Goal: Information Seeking & Learning: Learn about a topic

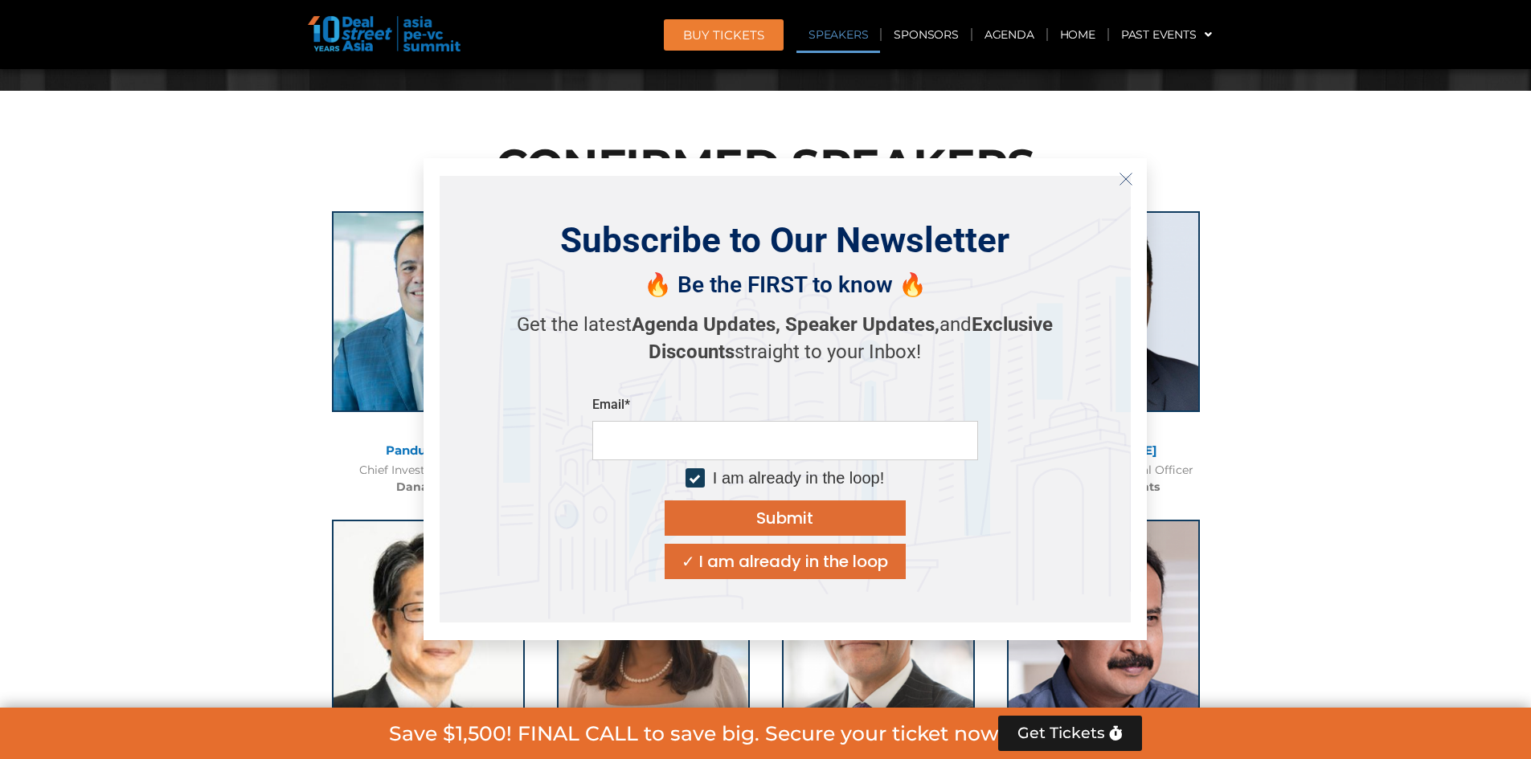
scroll to position [1677, 0]
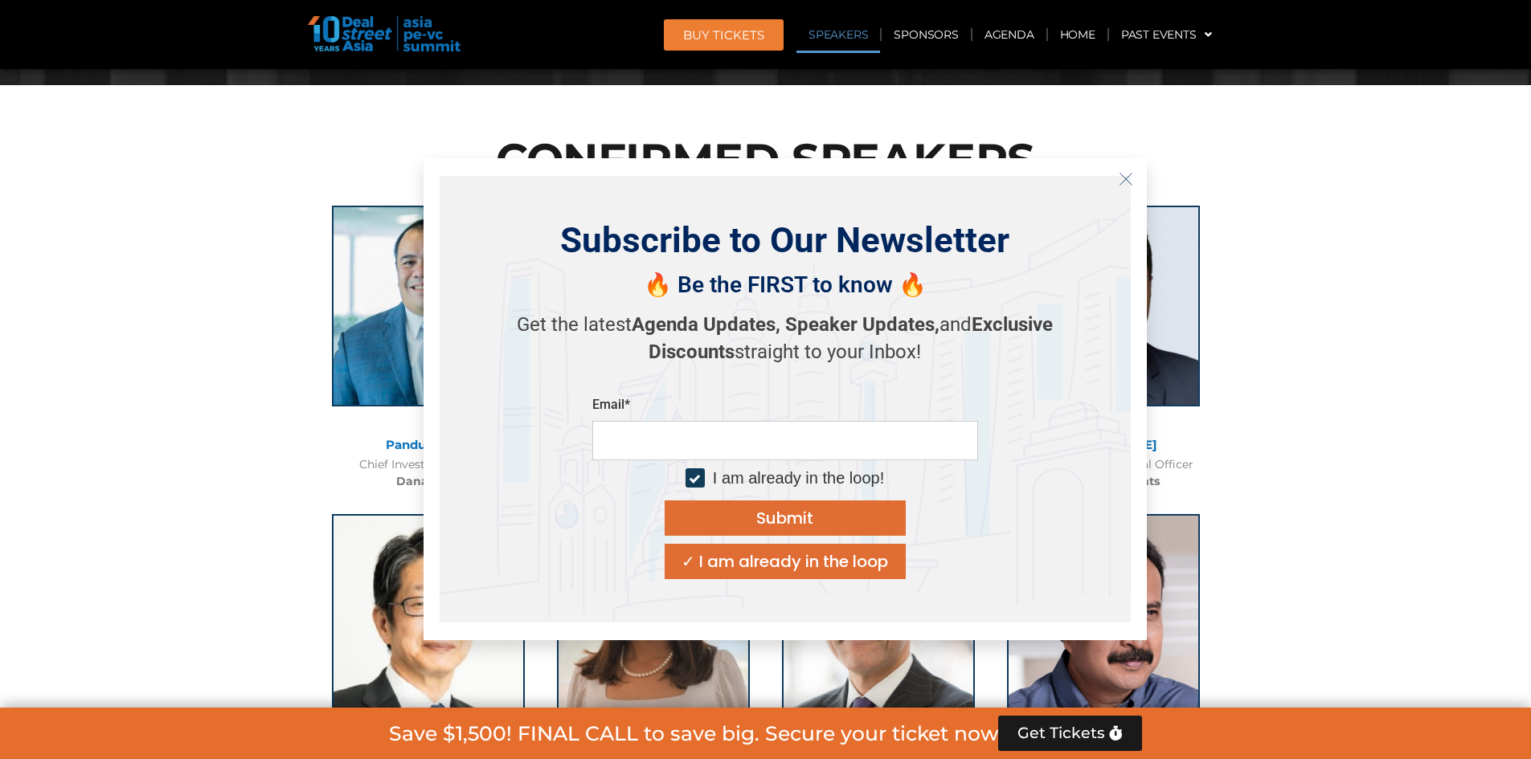
click at [1117, 178] on button "Close" at bounding box center [1126, 179] width 26 height 26
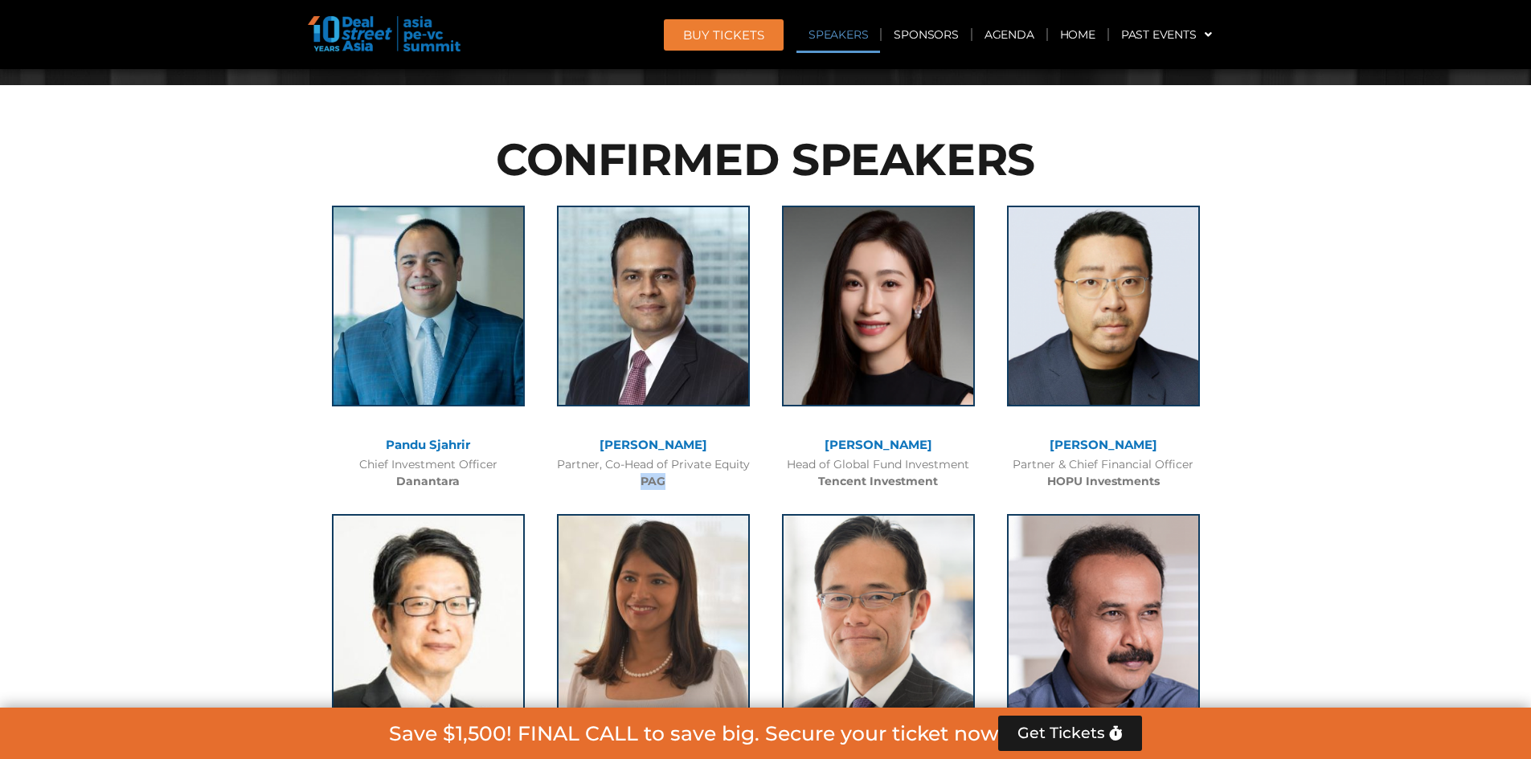
drag, startPoint x: 637, startPoint y: 480, endPoint x: 671, endPoint y: 480, distance: 33.7
click at [671, 480] on div "Partner, Co-Head of Private Equity PAG" at bounding box center [653, 473] width 209 height 34
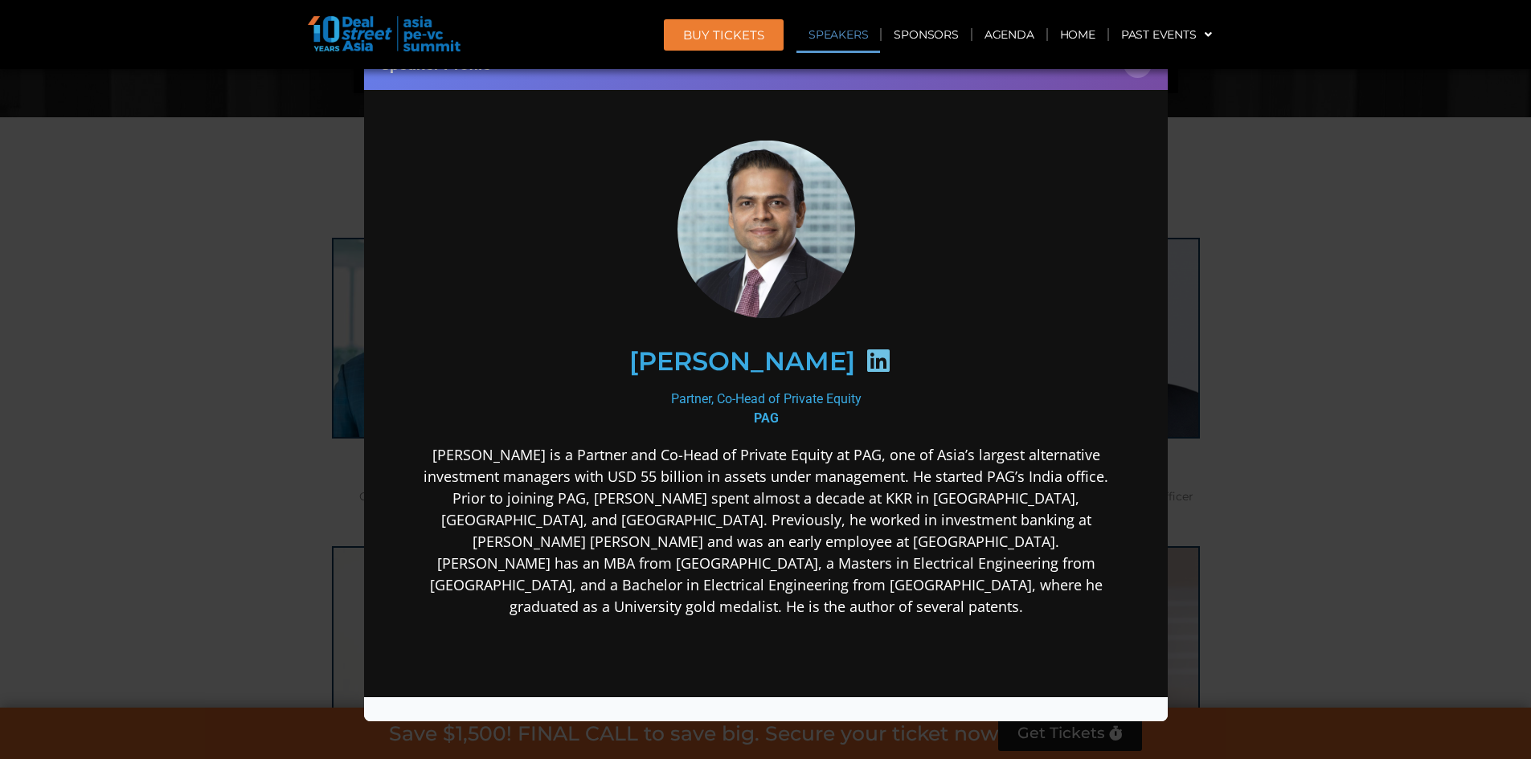
scroll to position [1643, 0]
click at [1135, 72] on button "×" at bounding box center [1137, 64] width 28 height 28
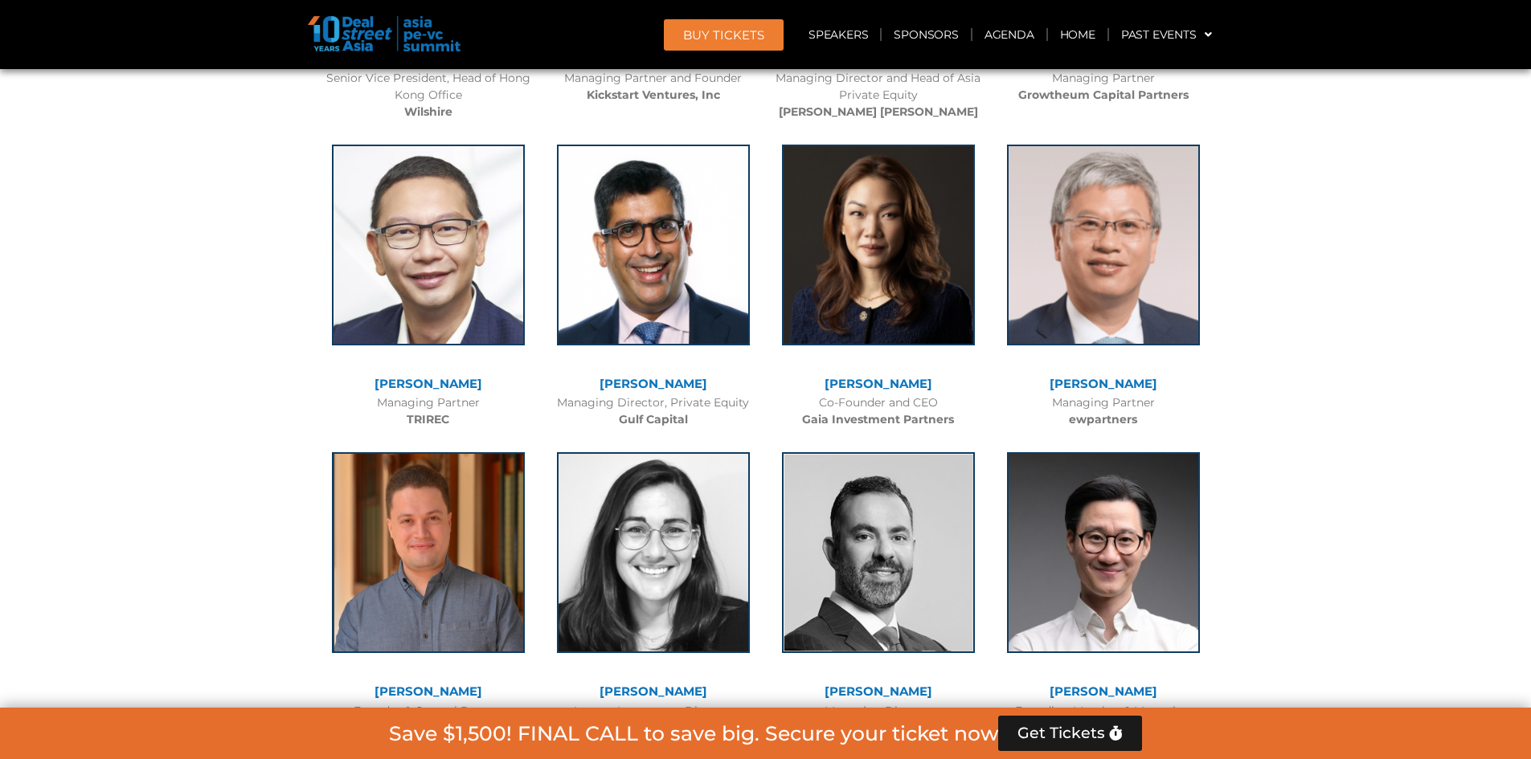
scroll to position [4014, 0]
drag, startPoint x: 837, startPoint y: 419, endPoint x: 950, endPoint y: 414, distance: 112.6
click at [950, 414] on b "Gaia Investment Partners" at bounding box center [878, 418] width 152 height 14
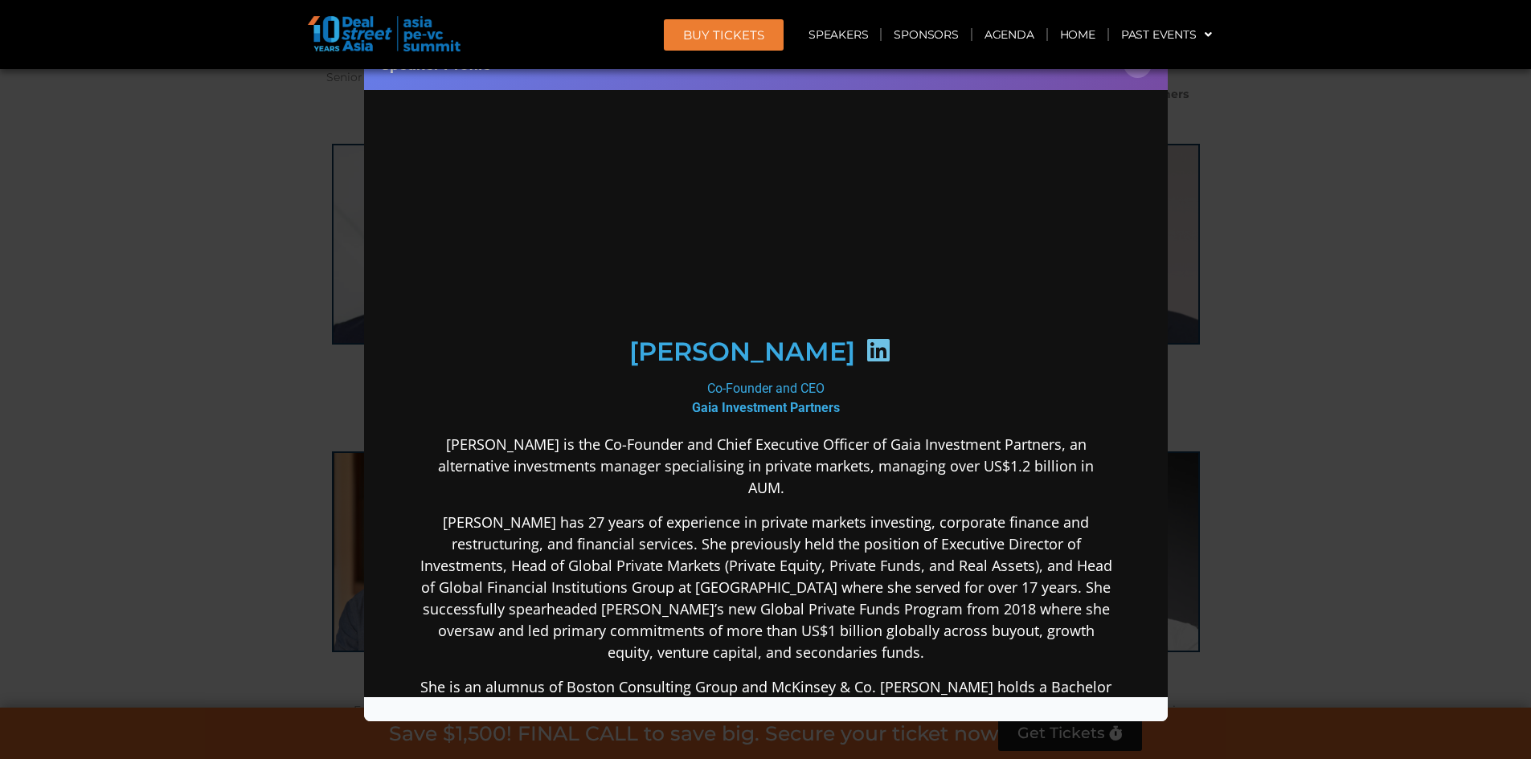
scroll to position [0, 0]
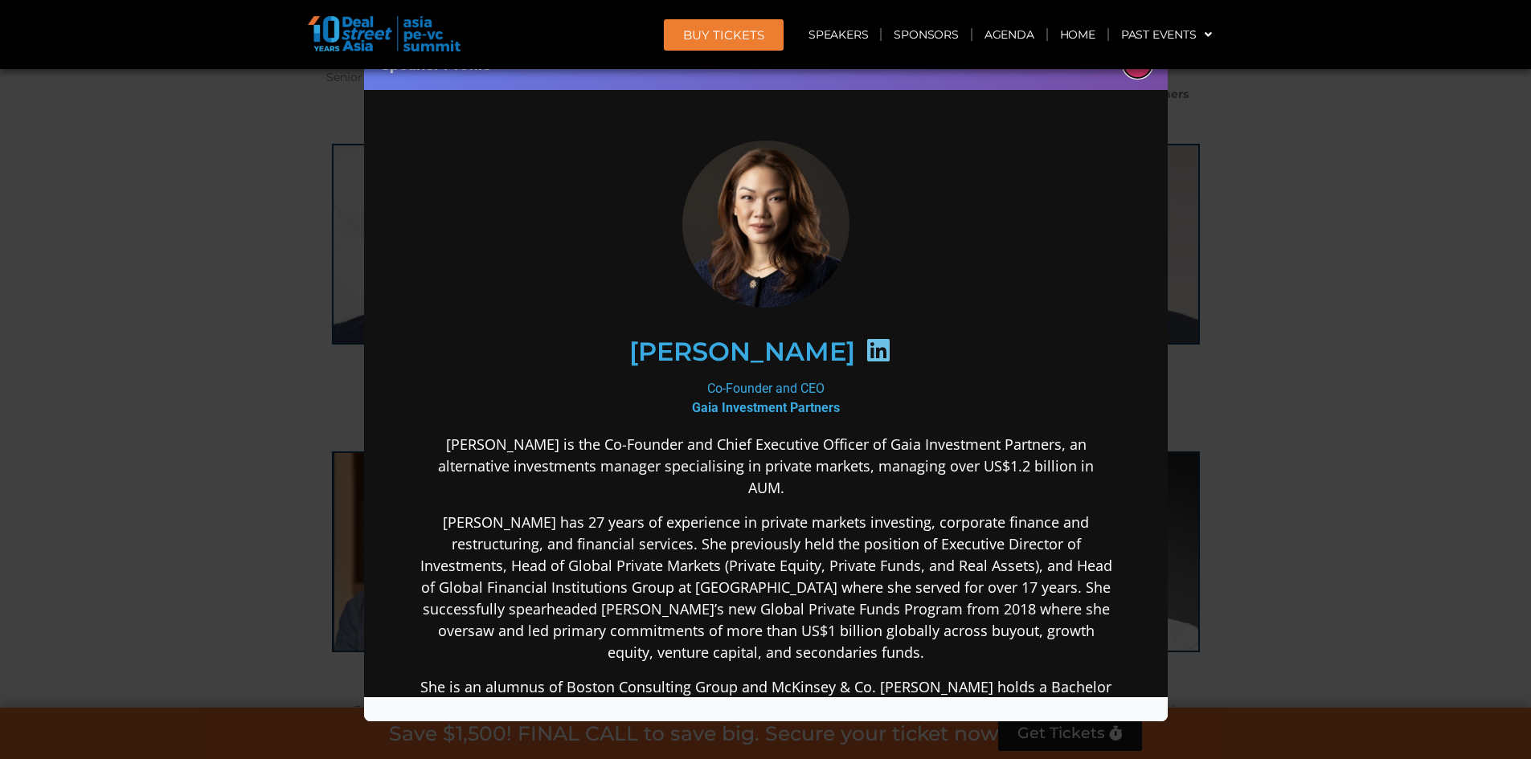
click at [1136, 71] on button "×" at bounding box center [1137, 64] width 28 height 28
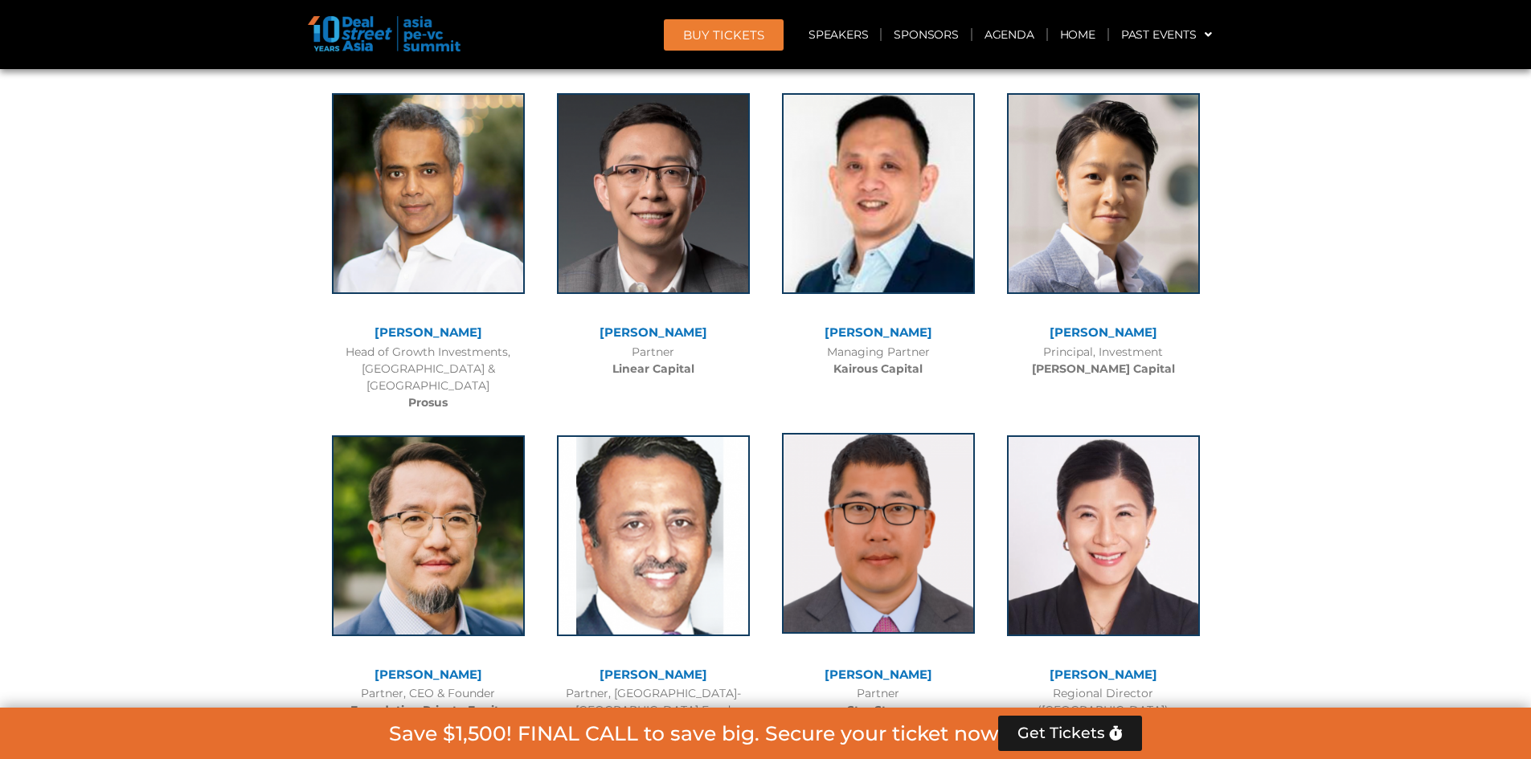
scroll to position [6625, 0]
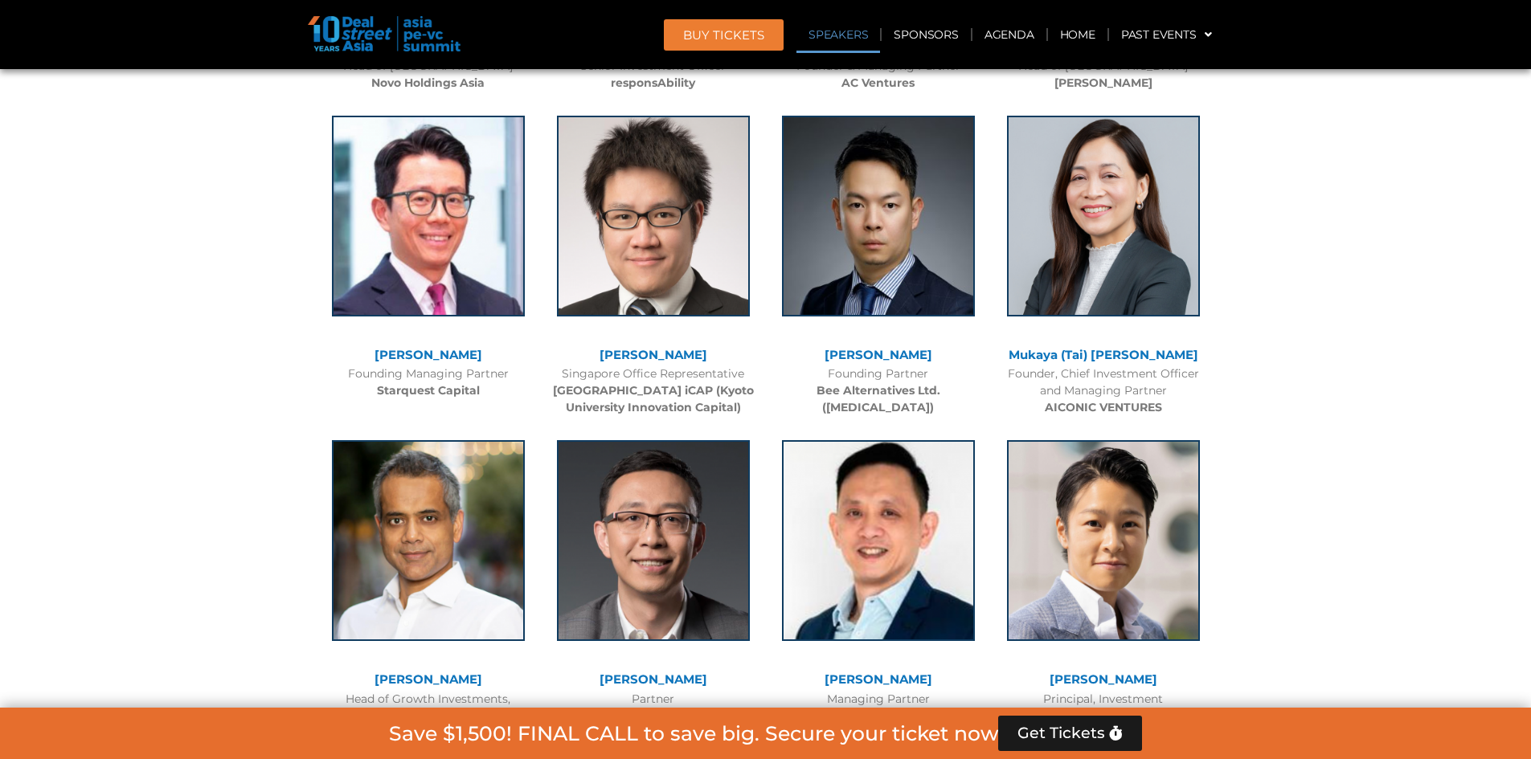
click at [839, 38] on link "Speakers" at bounding box center [838, 34] width 84 height 37
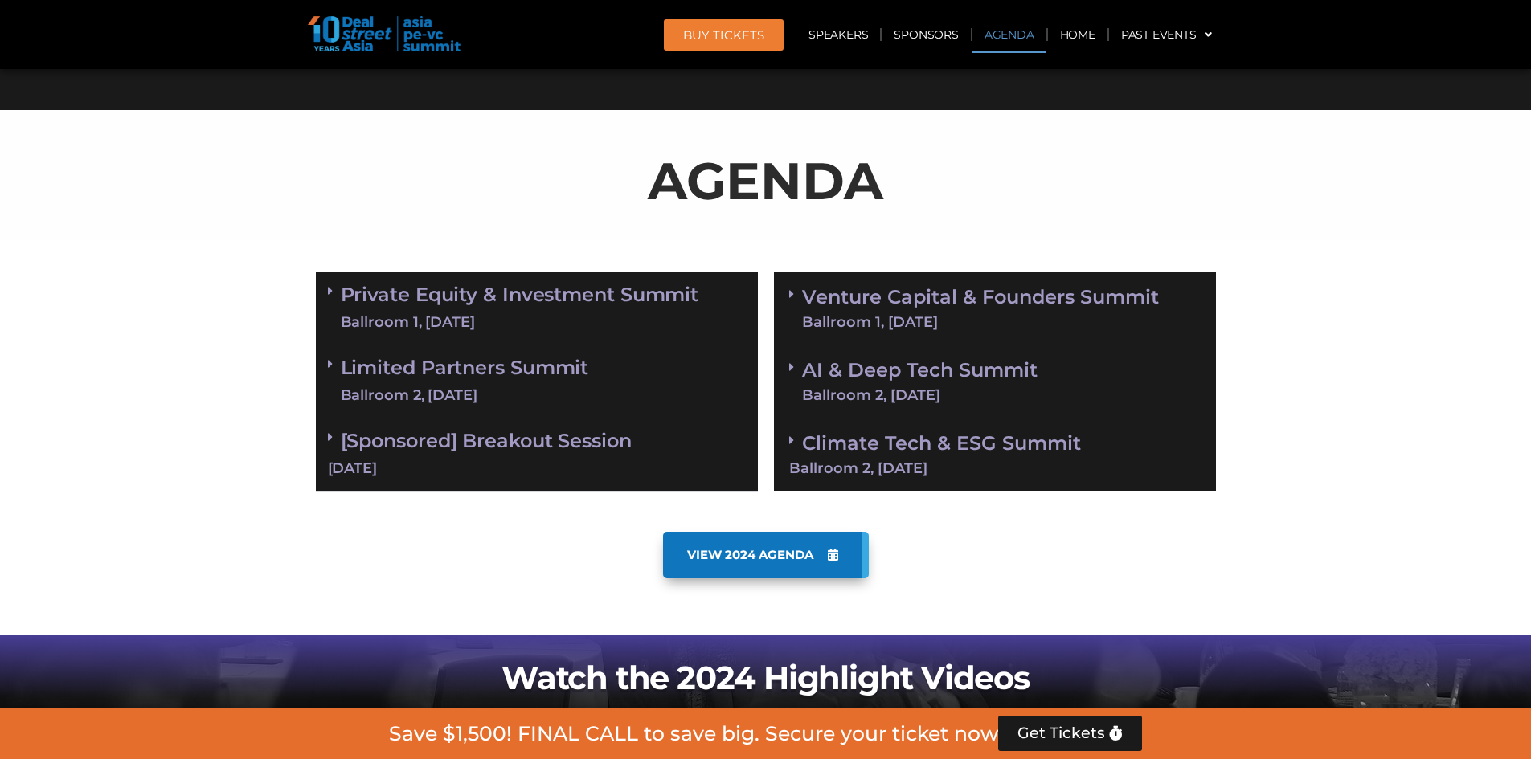
scroll to position [701, 0]
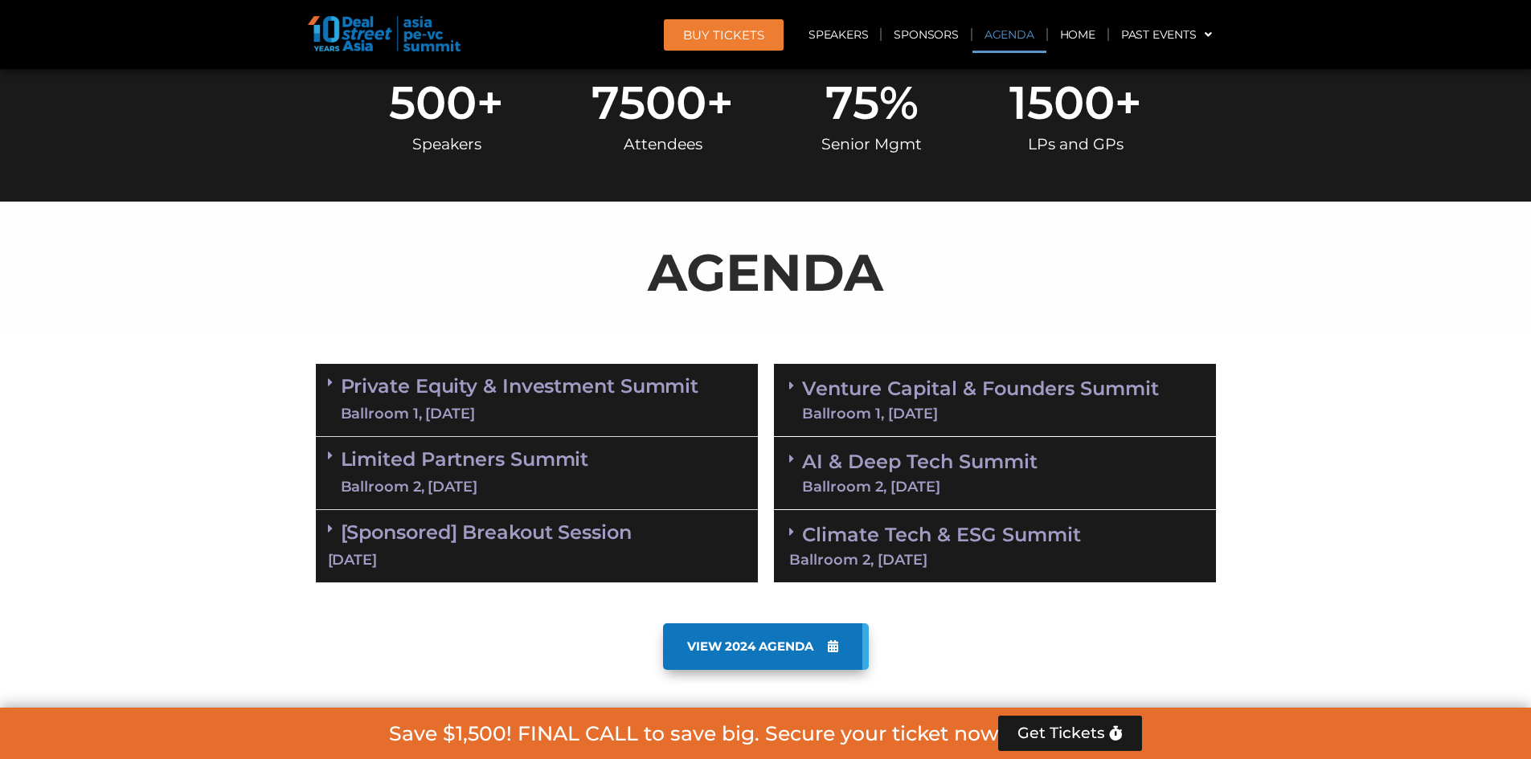
click at [498, 471] on link "Limited Partners [GEOGRAPHIC_DATA] 2, [DATE]" at bounding box center [465, 473] width 248 height 48
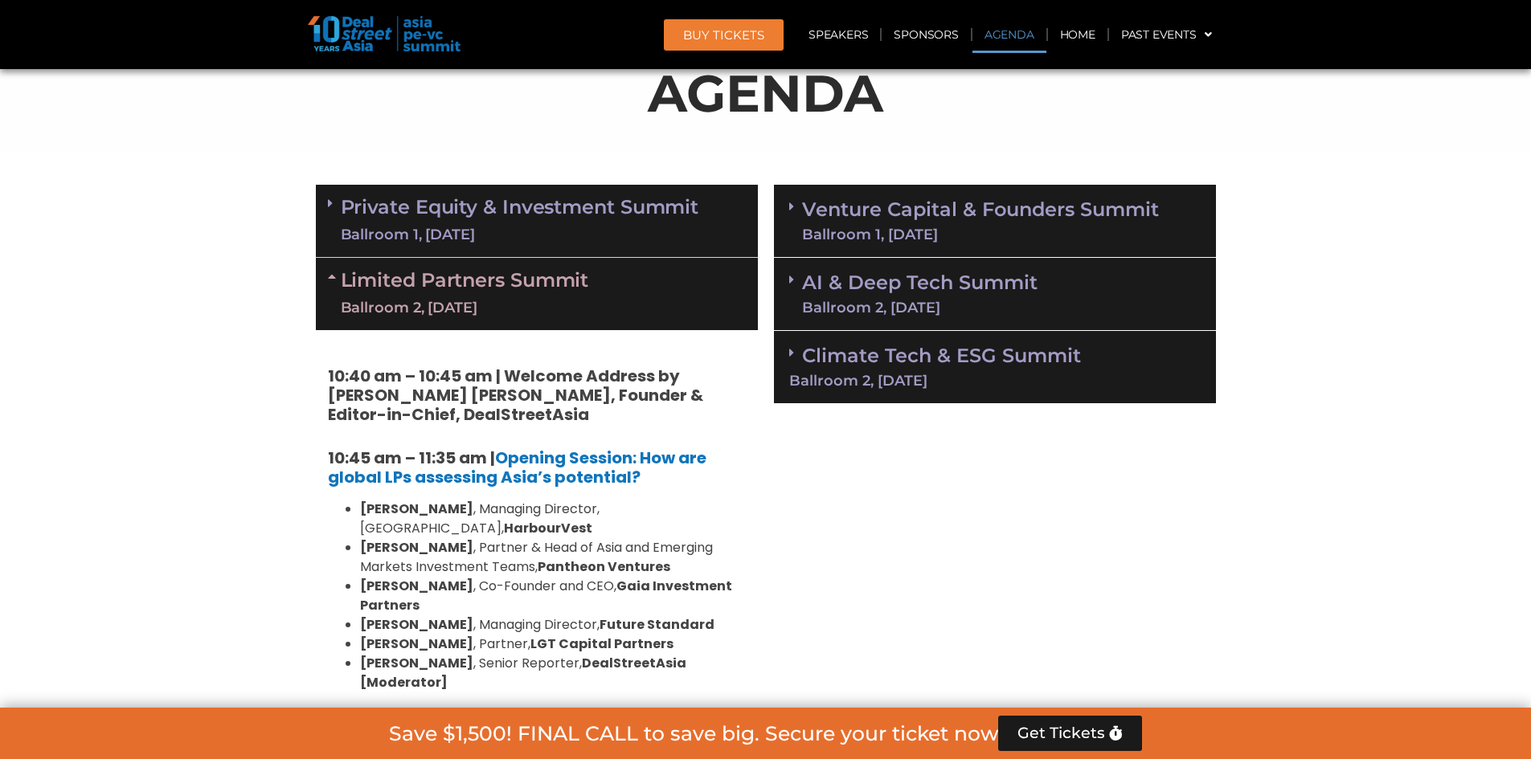
scroll to position [861, 0]
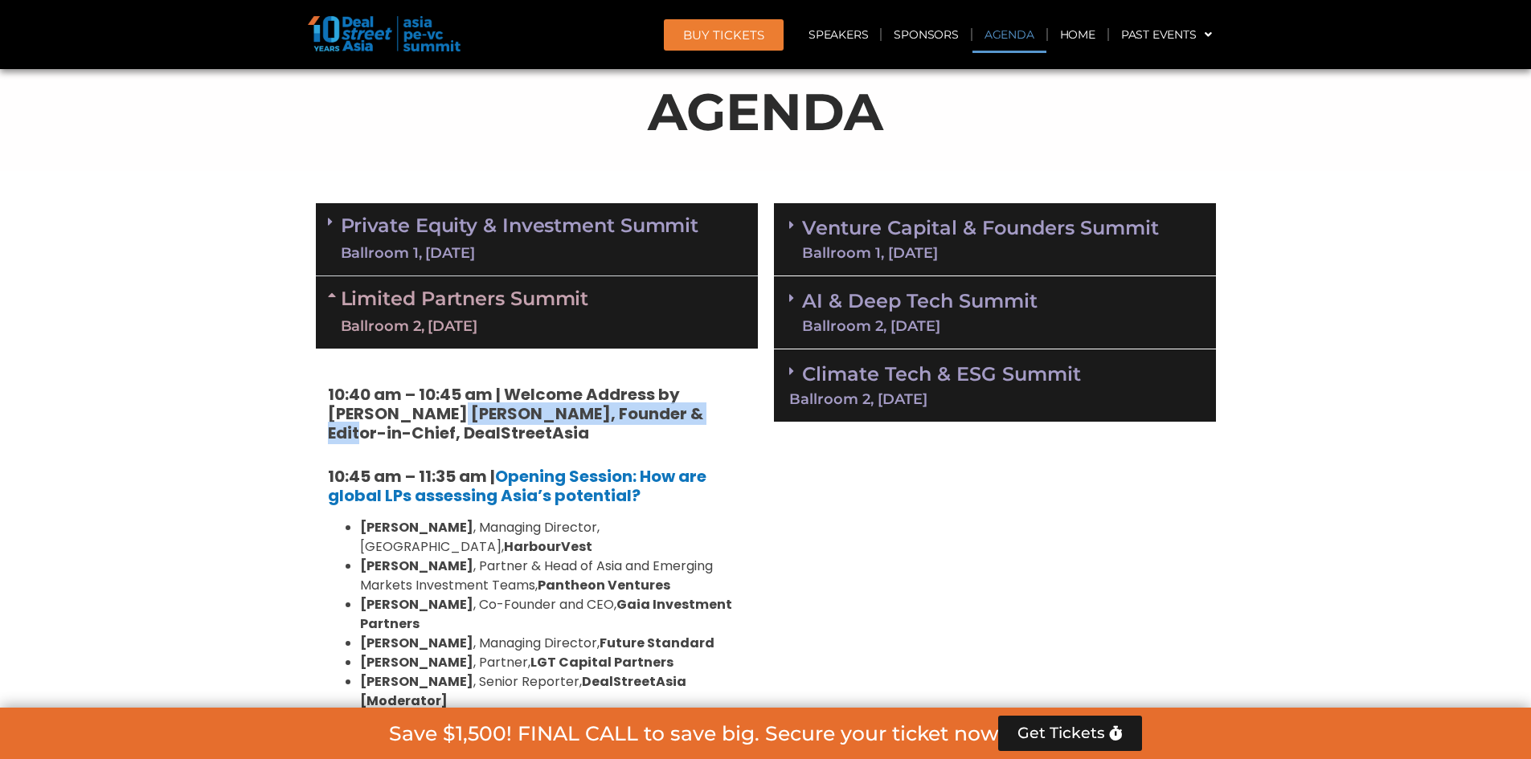
drag, startPoint x: 409, startPoint y: 413, endPoint x: 660, endPoint y: 416, distance: 250.7
click at [656, 416] on strong "10:40 am – 10:45 am | Welcome Address by [PERSON_NAME] [PERSON_NAME], Founder &…" at bounding box center [515, 413] width 375 height 61
click at [664, 415] on strong "10:40 am – 10:45 am | Welcome Address by [PERSON_NAME] [PERSON_NAME], Founder &…" at bounding box center [515, 413] width 375 height 61
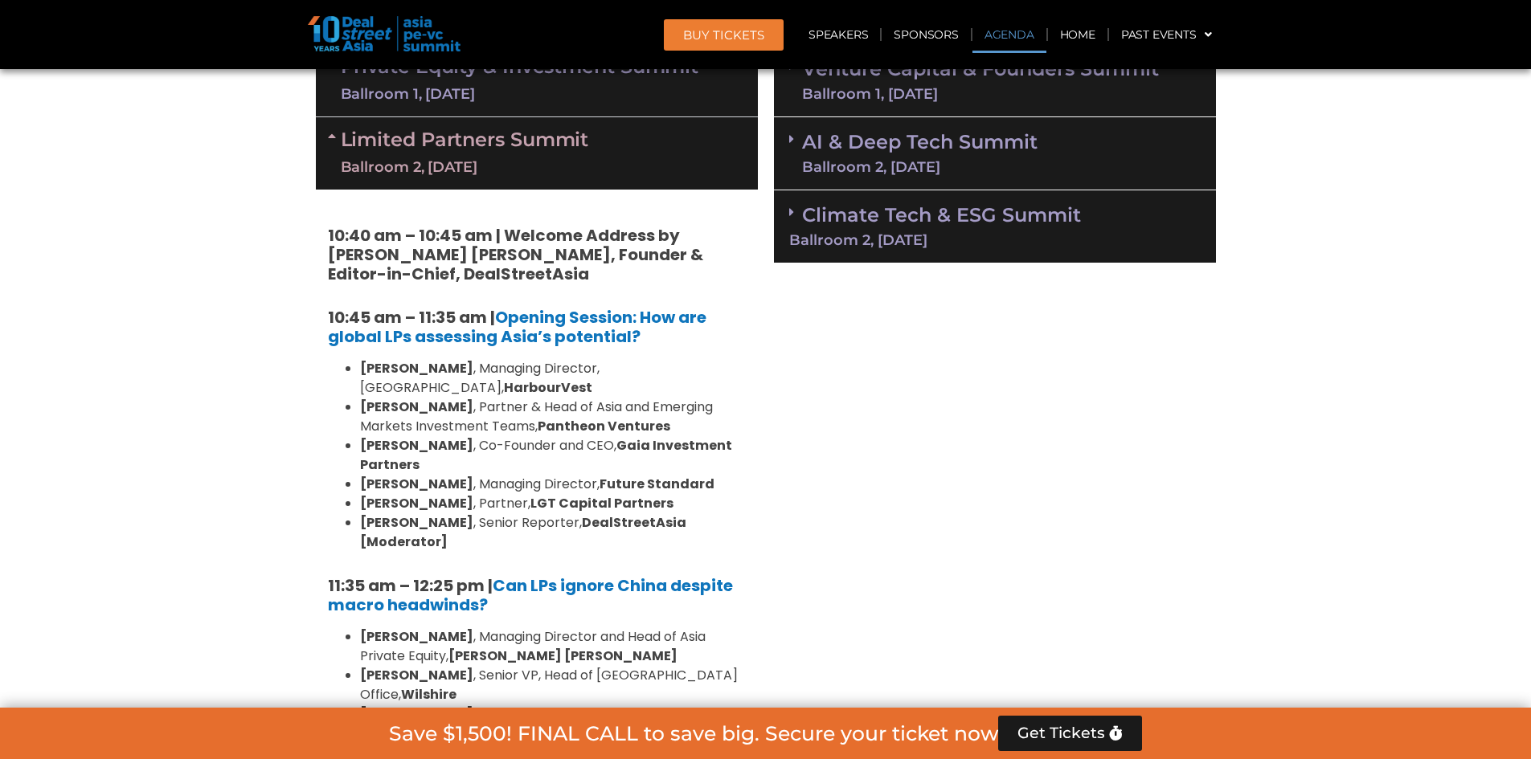
scroll to position [1022, 0]
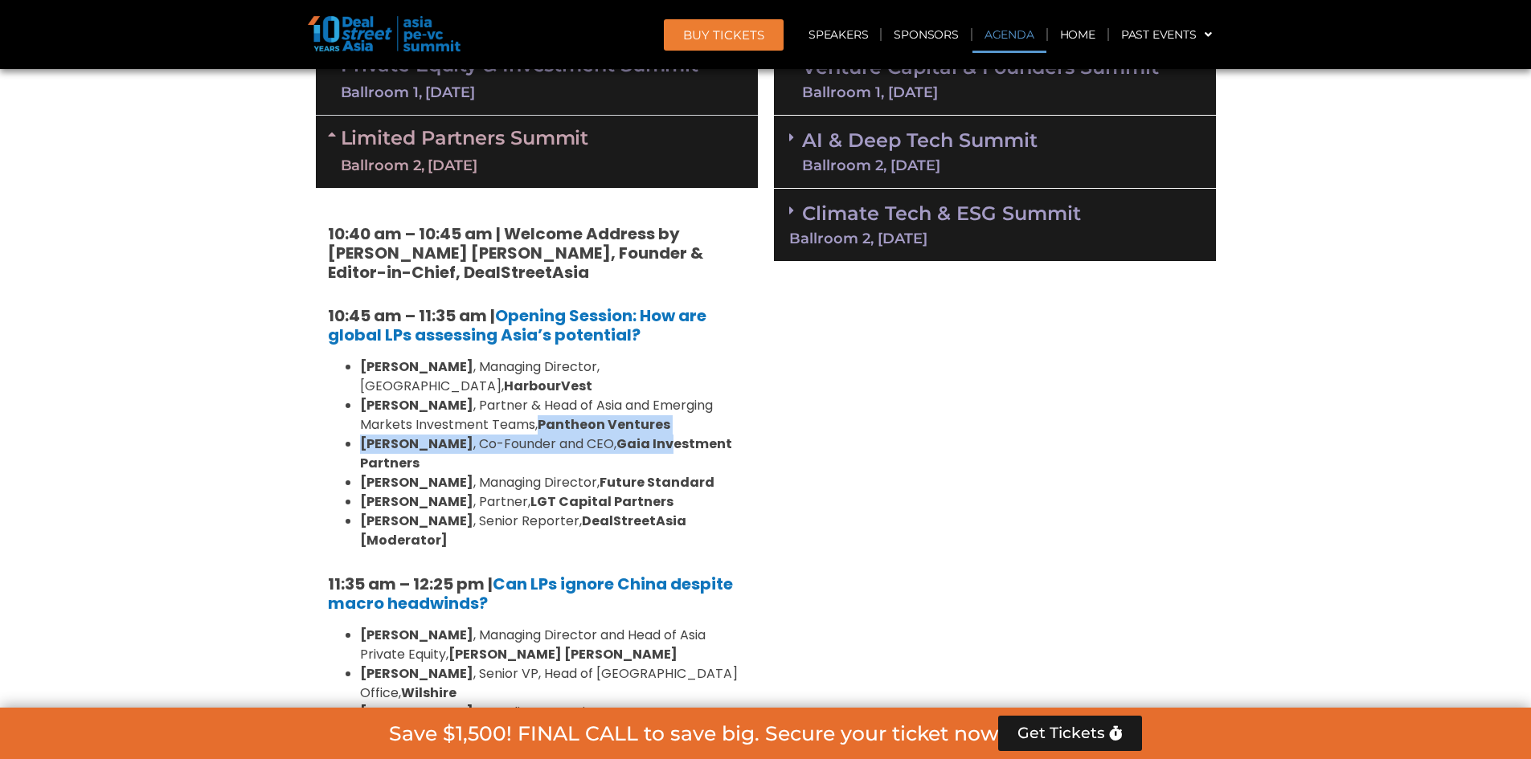
drag, startPoint x: 485, startPoint y: 405, endPoint x: 640, endPoint y: 430, distance: 156.3
click at [640, 430] on ul "[PERSON_NAME] , Managing Director, [GEOGRAPHIC_DATA], HarbourVest [PERSON_NAME]…" at bounding box center [537, 454] width 418 height 193
click at [663, 435] on strong "Gaia Investment Partners" at bounding box center [546, 454] width 372 height 38
